Goal: Transaction & Acquisition: Obtain resource

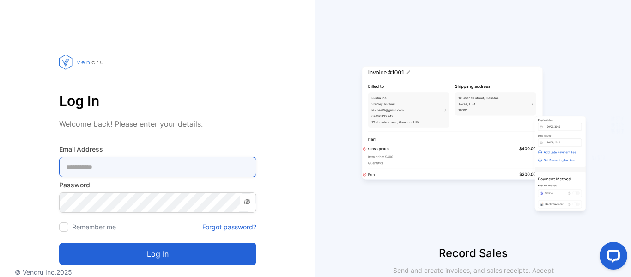
click at [114, 174] on Address-inputemail "email" at bounding box center [157, 166] width 197 height 20
type Address-inputemail "**********"
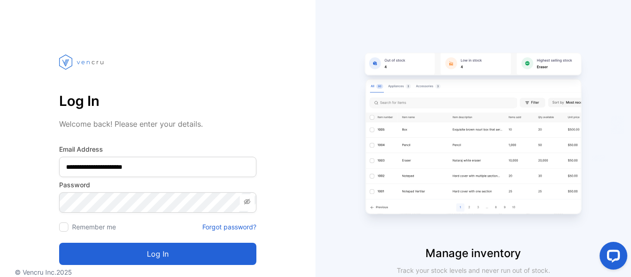
click at [253, 203] on span at bounding box center [247, 202] width 15 height 17
click at [156, 259] on button "Log in" at bounding box center [157, 253] width 197 height 22
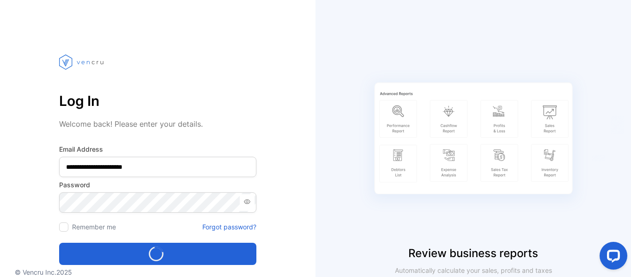
click at [246, 203] on icon at bounding box center [247, 201] width 6 height 5
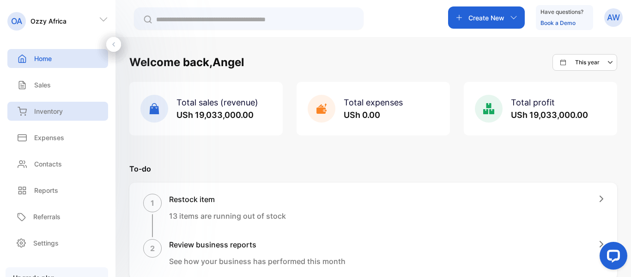
click at [37, 112] on p "Inventory" at bounding box center [48, 111] width 29 height 10
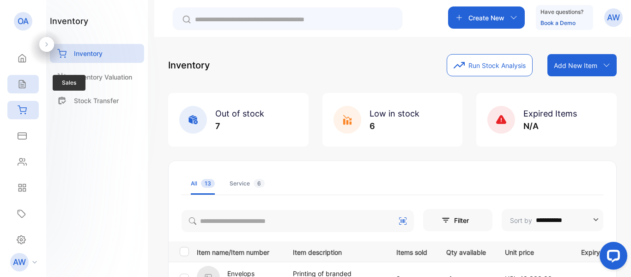
click at [12, 87] on div "Sales" at bounding box center [22, 84] width 31 height 18
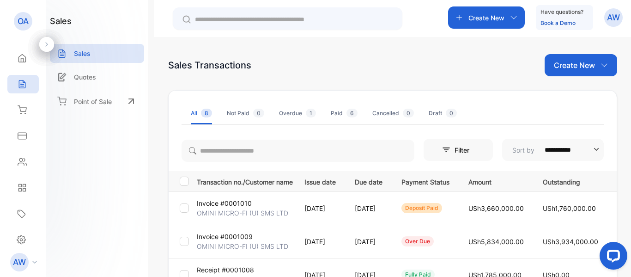
click at [277, 203] on td "Invoice #0001010 OMINI MICRO-FI (U) SMS LTD" at bounding box center [243, 207] width 100 height 33
click at [235, 203] on p "Invoice #0001010" at bounding box center [224, 203] width 55 height 10
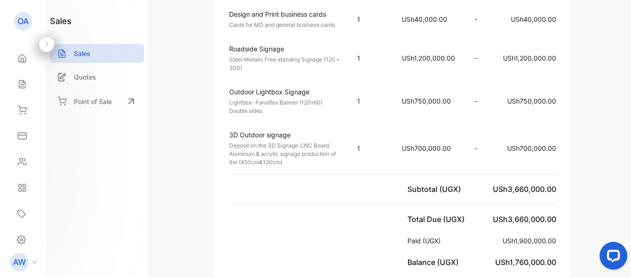
scroll to position [369, 0]
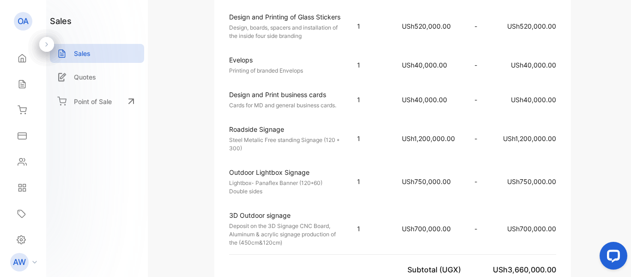
click at [580, 79] on div "Ozzy Africa [DOMAIN_NAME] [GEOGRAPHIC_DATA], [GEOGRAPHIC_DATA] [EMAIL_ADDRESS][…" at bounding box center [392, 210] width 445 height 1047
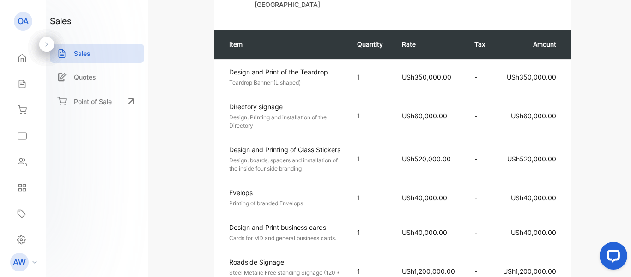
scroll to position [0, 0]
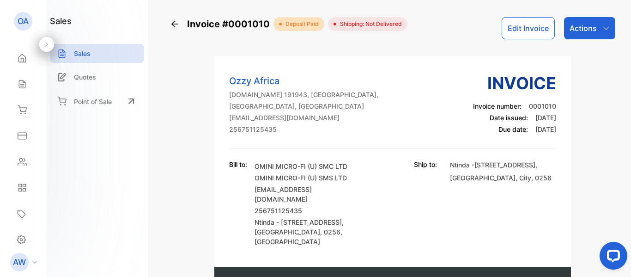
click at [604, 30] on icon "button" at bounding box center [605, 27] width 7 height 7
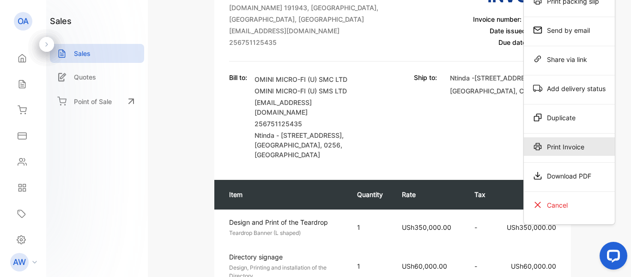
scroll to position [138, 0]
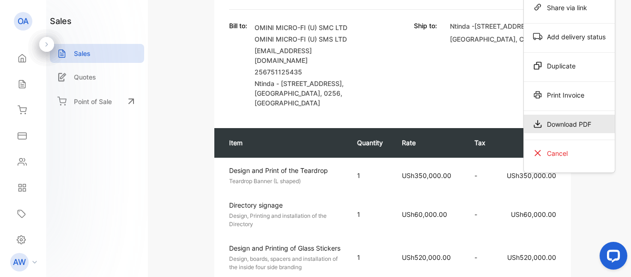
click at [569, 122] on div "Download PDF" at bounding box center [568, 123] width 91 height 18
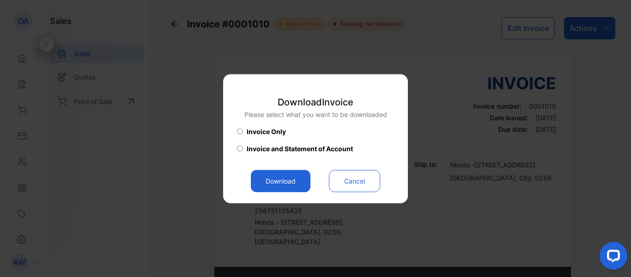
click at [269, 175] on button "Download" at bounding box center [281, 180] width 60 height 22
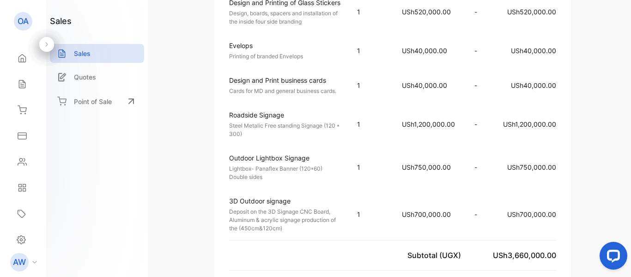
scroll to position [600, 0]
